Goal: Task Accomplishment & Management: Use online tool/utility

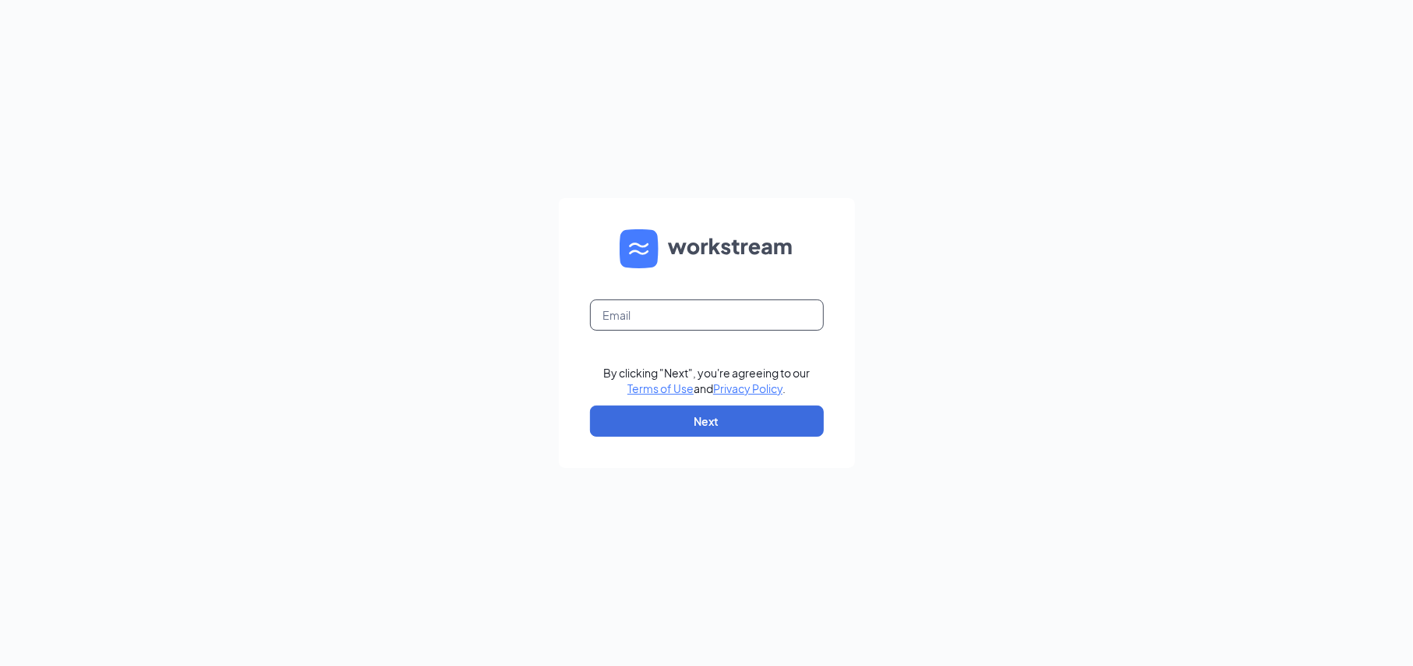
click at [692, 302] on input "text" at bounding box center [707, 314] width 234 height 31
type input "sheheryar@bajcogroup.net"
click at [792, 407] on button "Next" at bounding box center [707, 420] width 234 height 31
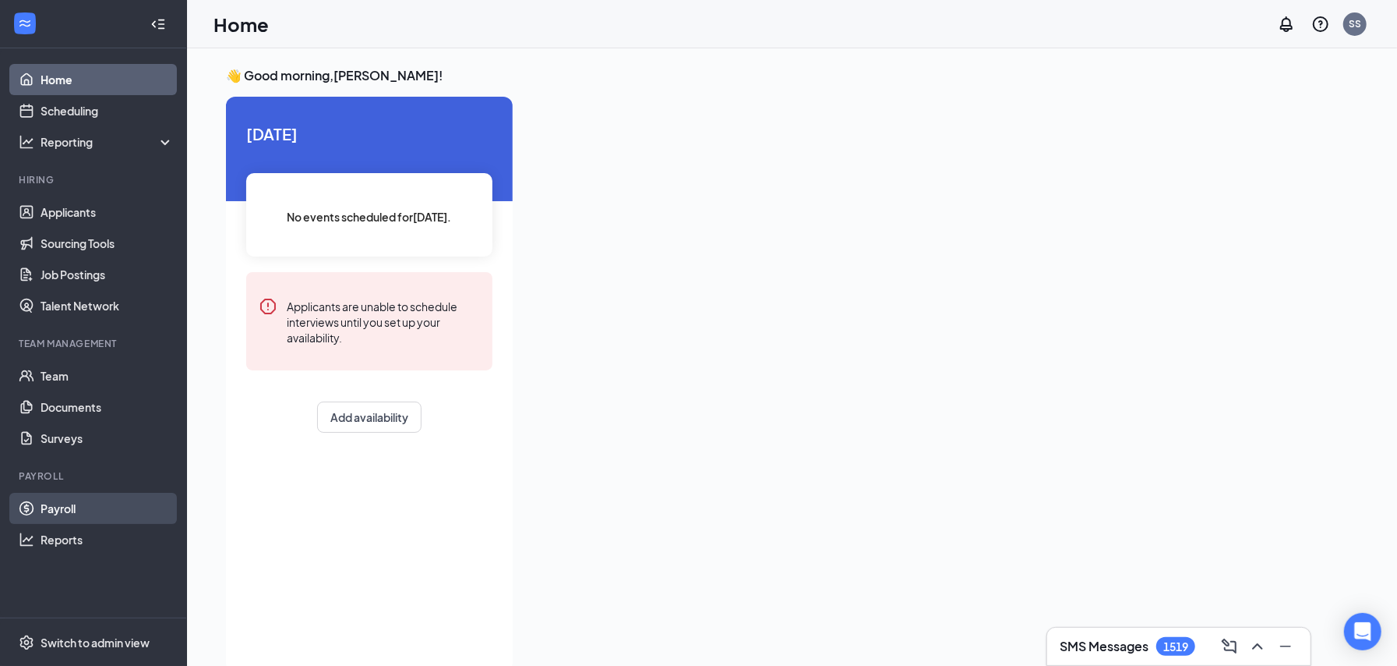
click at [72, 518] on link "Payroll" at bounding box center [107, 508] width 133 height 31
